Goal: Task Accomplishment & Management: Use online tool/utility

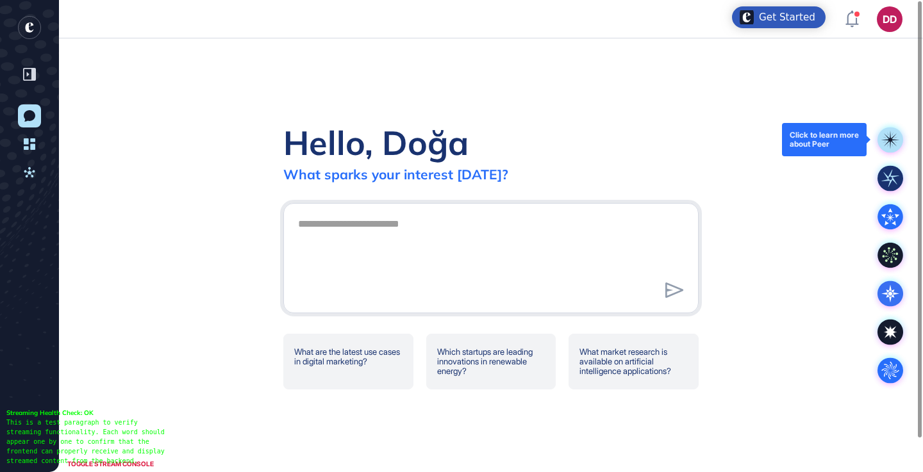
click at [888, 145] on rect at bounding box center [890, 140] width 26 height 26
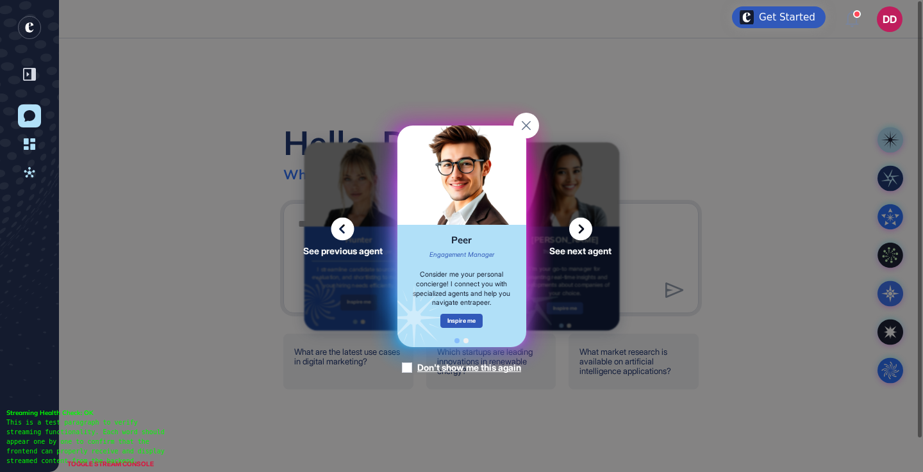
click at [577, 227] on icon at bounding box center [580, 228] width 23 height 23
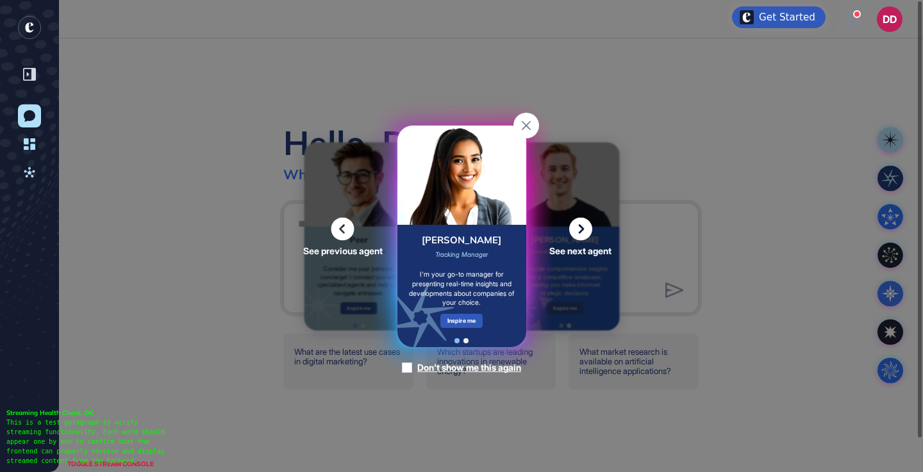
click at [577, 227] on icon at bounding box center [580, 228] width 23 height 23
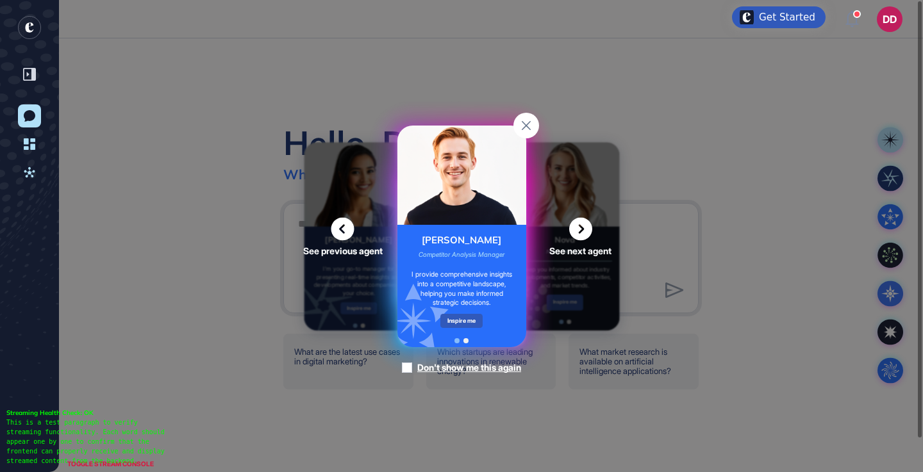
click at [577, 227] on icon at bounding box center [580, 228] width 23 height 23
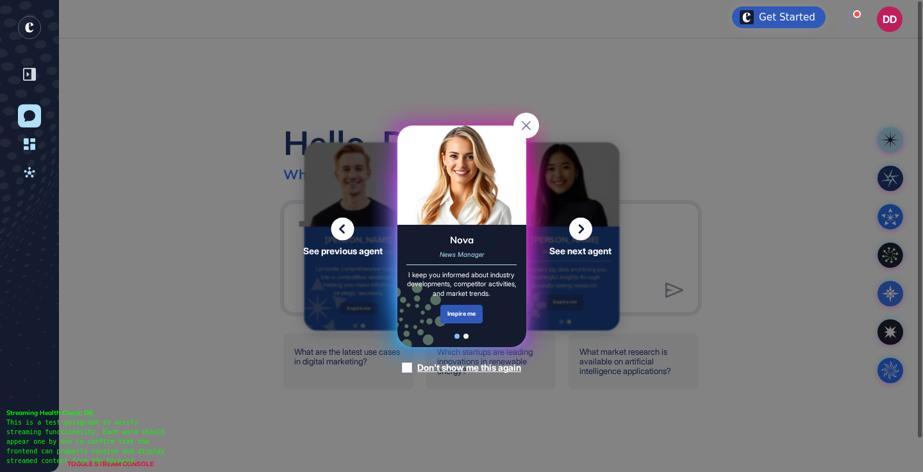
click at [577, 227] on icon at bounding box center [580, 228] width 23 height 23
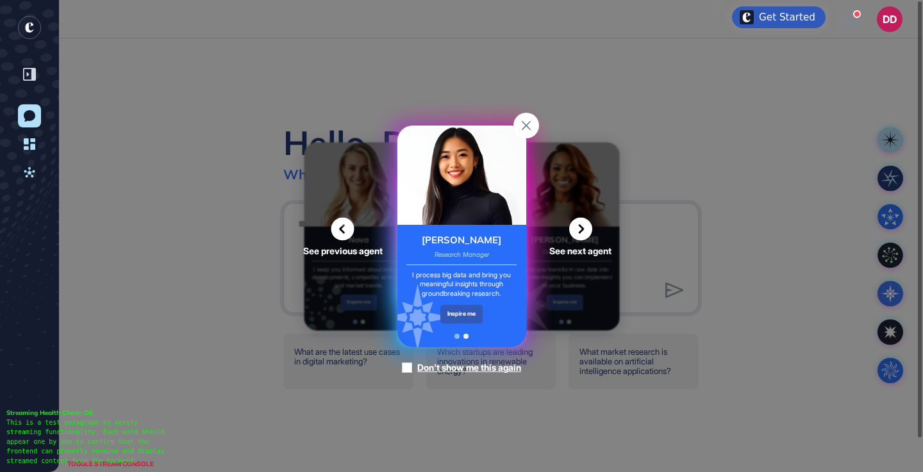
click at [577, 227] on icon at bounding box center [580, 228] width 23 height 23
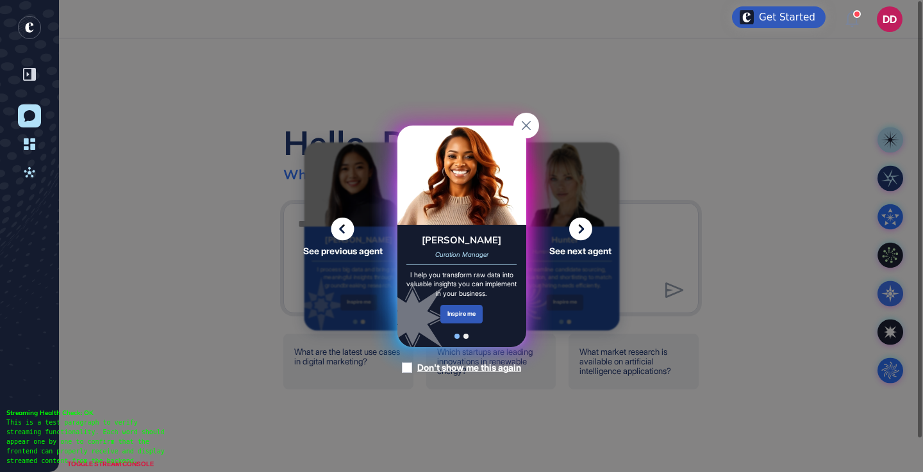
click at [577, 227] on icon at bounding box center [580, 228] width 23 height 23
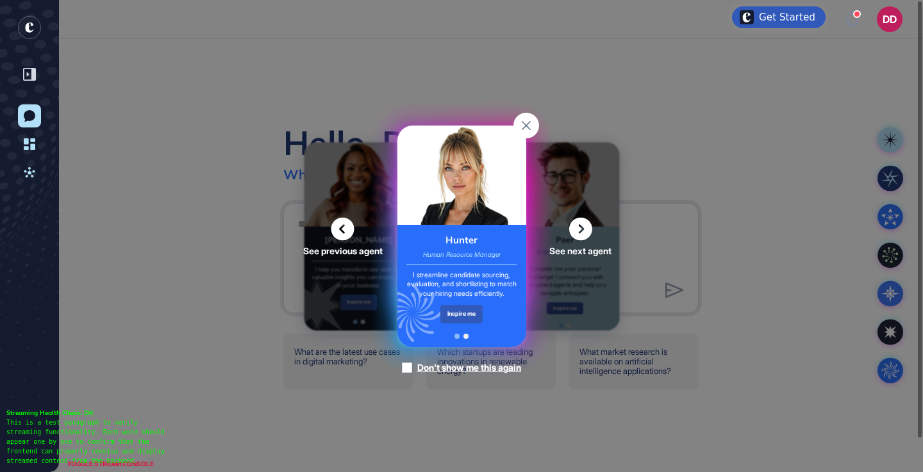
click at [577, 227] on icon at bounding box center [580, 228] width 23 height 23
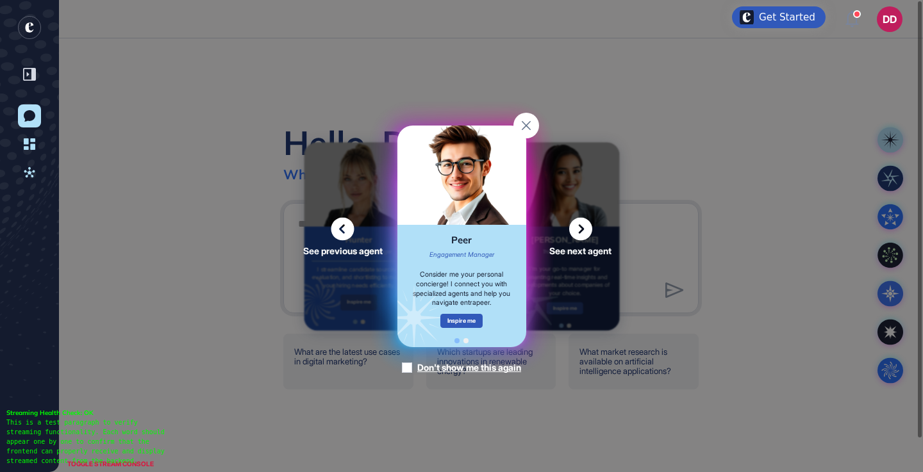
click at [577, 227] on icon at bounding box center [580, 228] width 23 height 23
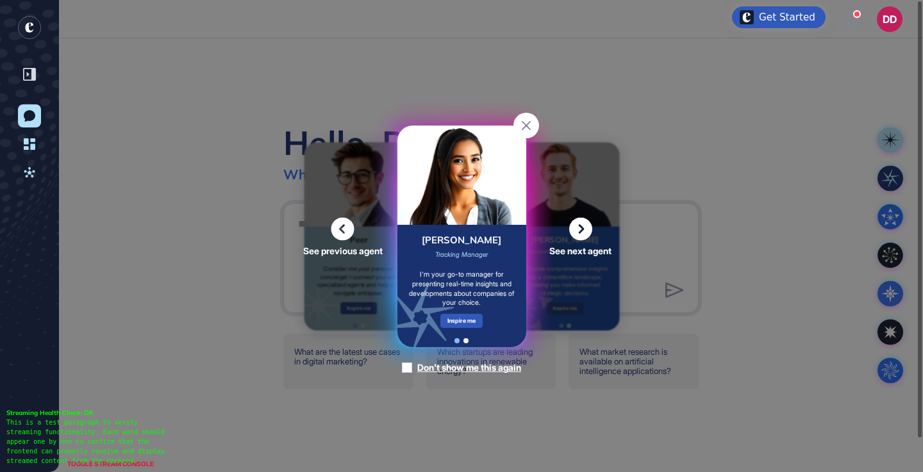
click at [577, 227] on icon at bounding box center [580, 228] width 23 height 23
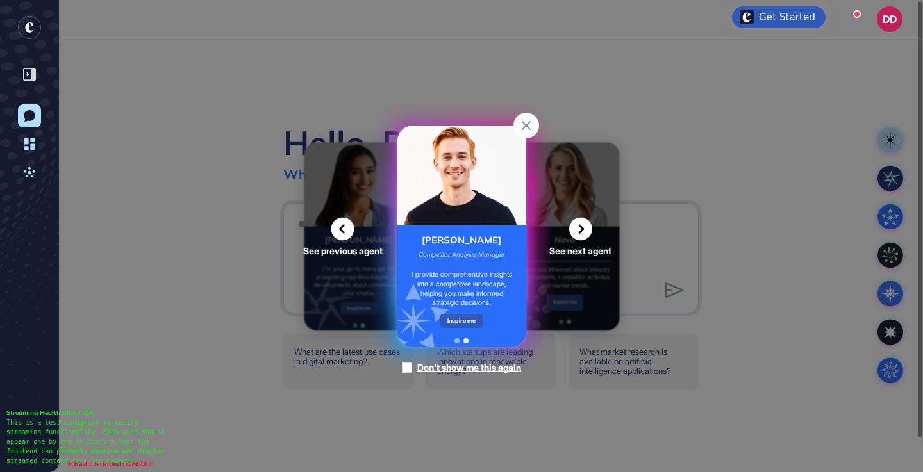
click at [577, 227] on icon at bounding box center [580, 228] width 23 height 23
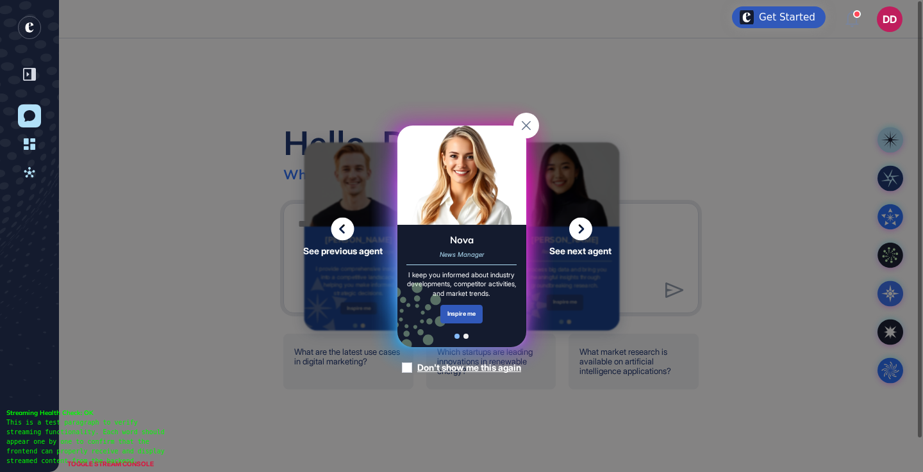
click at [577, 227] on icon at bounding box center [580, 228] width 23 height 23
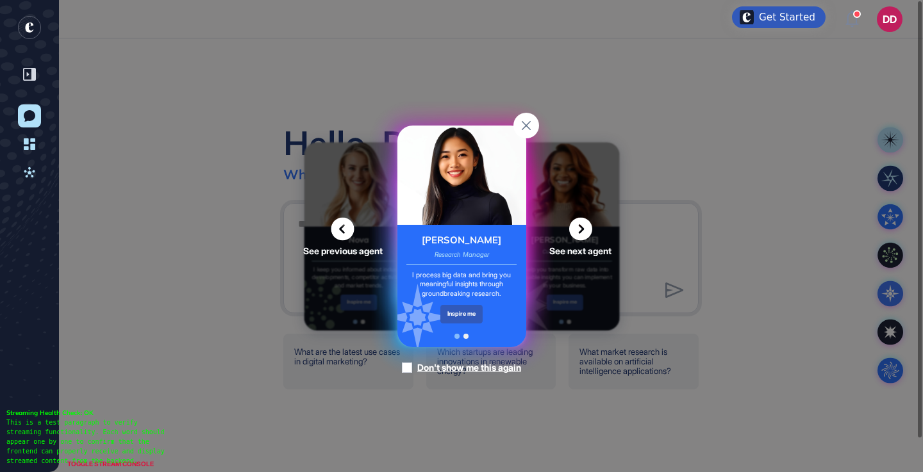
click at [577, 227] on icon at bounding box center [580, 228] width 23 height 23
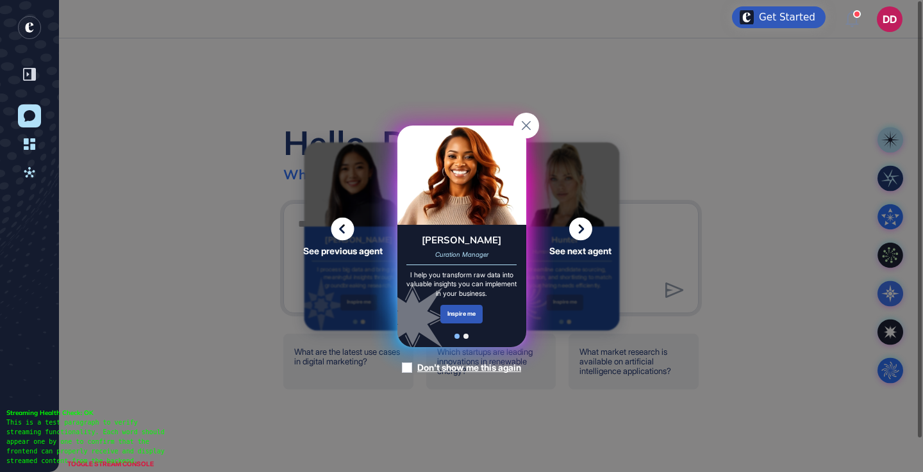
click at [577, 227] on icon at bounding box center [580, 228] width 23 height 23
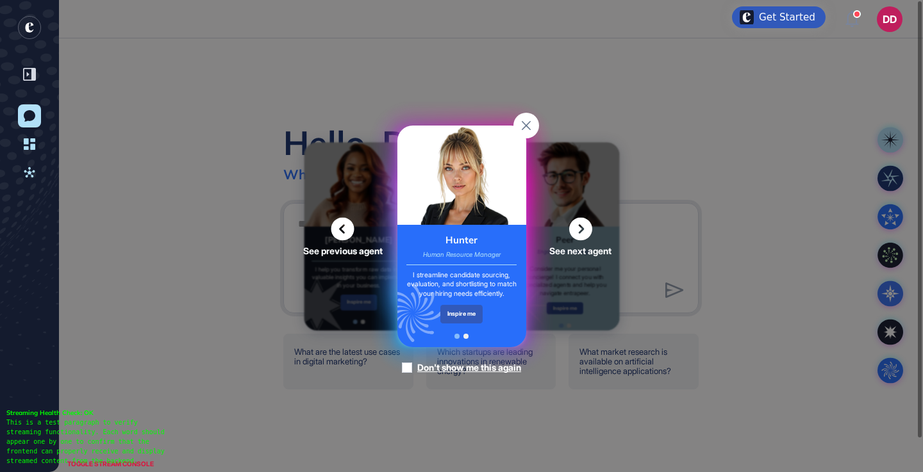
click at [577, 227] on icon at bounding box center [580, 228] width 23 height 23
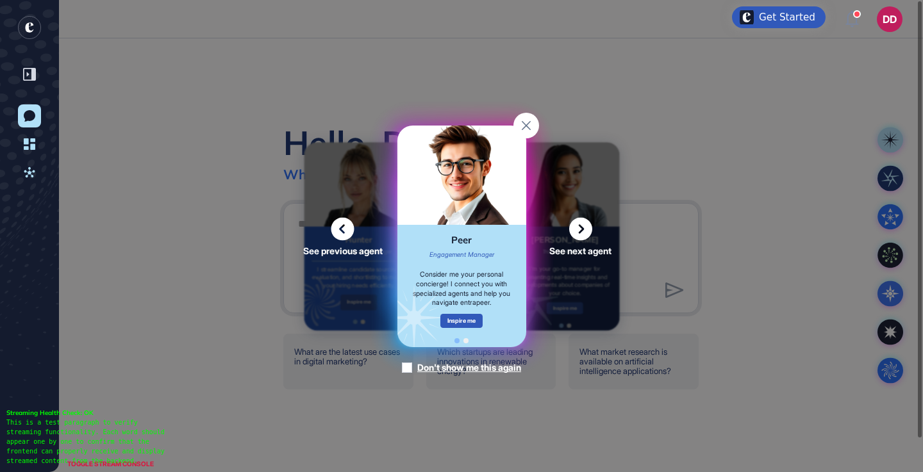
click at [577, 227] on icon at bounding box center [580, 228] width 23 height 23
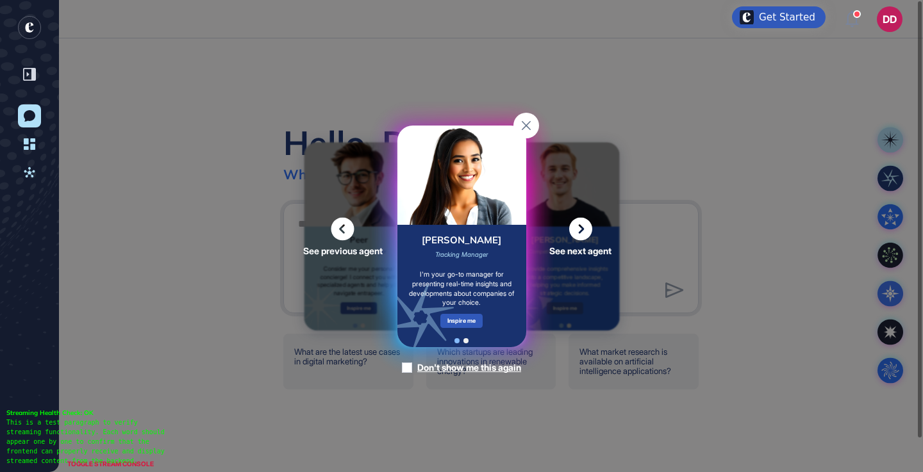
click at [577, 227] on icon at bounding box center [580, 228] width 23 height 23
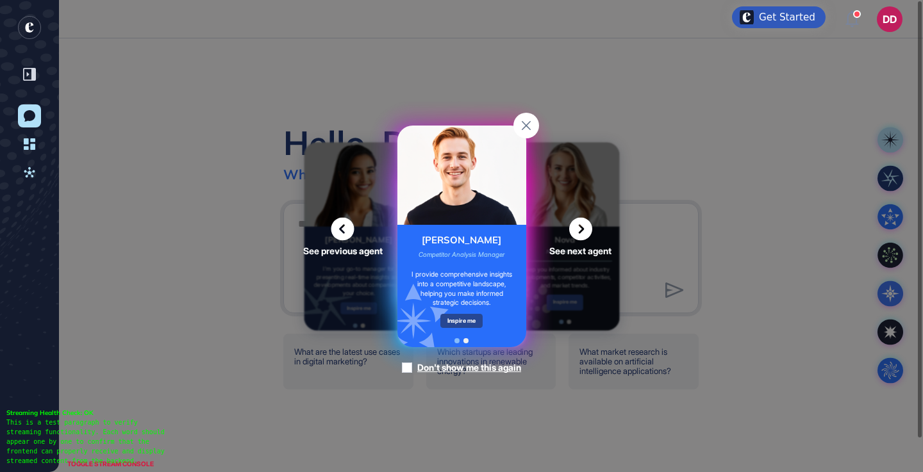
click at [470, 320] on div "Inspire me" at bounding box center [461, 321] width 43 height 14
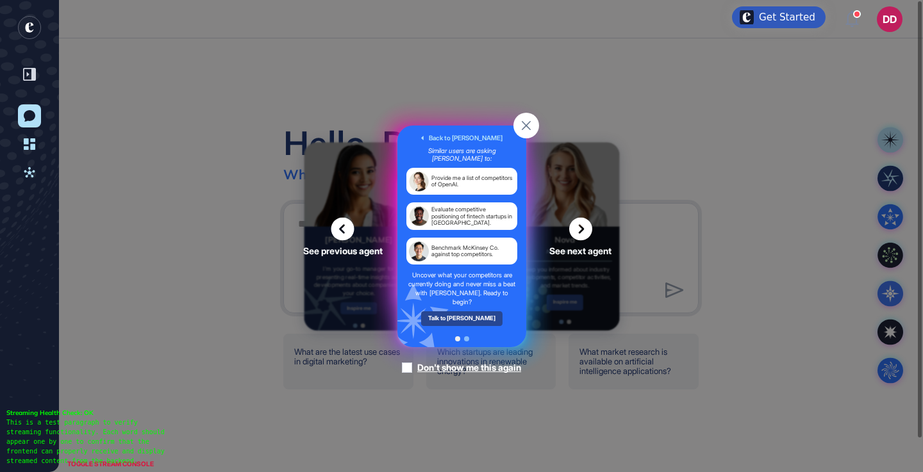
click at [470, 311] on div "Talk to [PERSON_NAME]" at bounding box center [461, 318] width 82 height 14
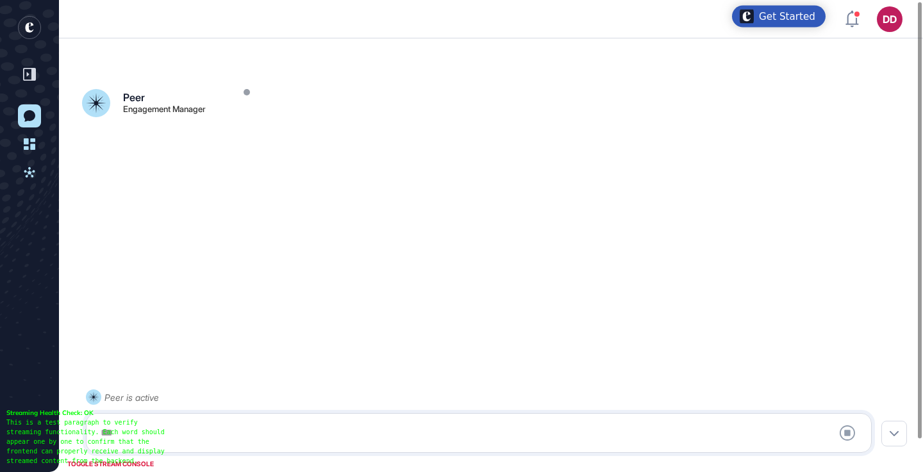
scroll to position [36, 0]
